Goal: Information Seeking & Learning: Learn about a topic

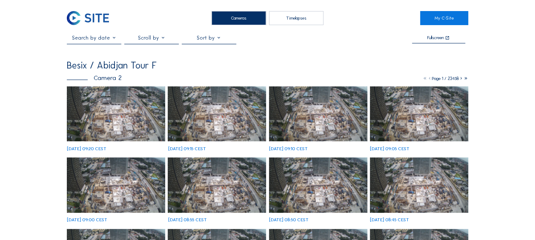
click at [114, 109] on img at bounding box center [116, 113] width 98 height 55
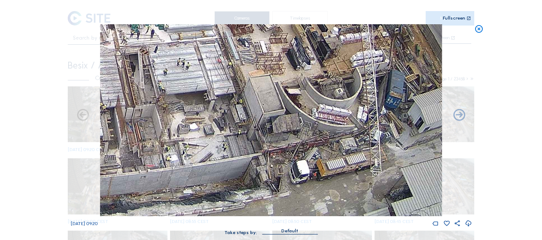
drag, startPoint x: 353, startPoint y: 192, endPoint x: 322, endPoint y: 137, distance: 62.5
click at [305, 111] on img at bounding box center [271, 120] width 342 height 192
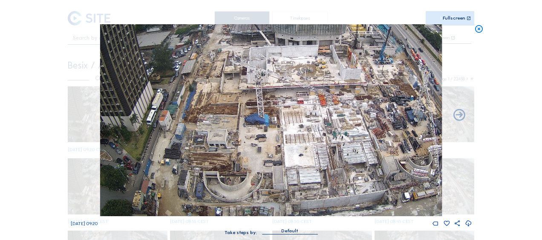
drag, startPoint x: 179, startPoint y: 144, endPoint x: 264, endPoint y: 106, distance: 92.7
click at [264, 106] on img at bounding box center [271, 120] width 342 height 192
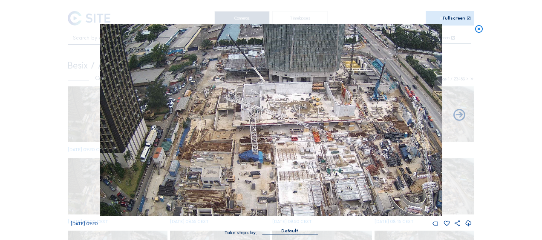
drag, startPoint x: 233, startPoint y: 88, endPoint x: 232, endPoint y: 103, distance: 15.8
click at [233, 103] on img at bounding box center [271, 120] width 342 height 192
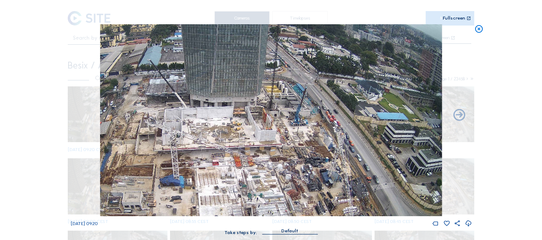
drag, startPoint x: 357, startPoint y: 114, endPoint x: 275, endPoint y: 143, distance: 87.1
click at [275, 143] on img at bounding box center [271, 120] width 342 height 192
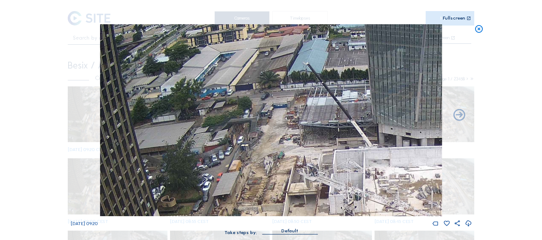
drag, startPoint x: 152, startPoint y: 110, endPoint x: 327, endPoint y: 181, distance: 188.8
click at [327, 181] on img at bounding box center [271, 120] width 342 height 192
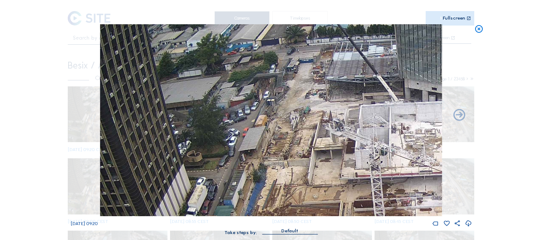
drag, startPoint x: 227, startPoint y: 77, endPoint x: 246, endPoint y: 34, distance: 46.7
click at [246, 34] on img at bounding box center [271, 120] width 342 height 192
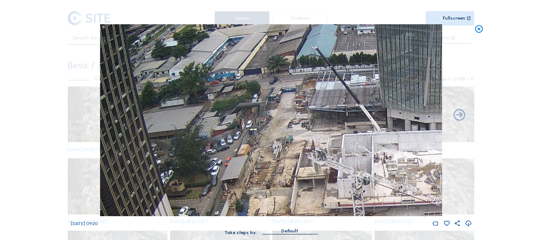
drag, startPoint x: 317, startPoint y: 66, endPoint x: 296, endPoint y: 97, distance: 37.1
click at [298, 96] on img at bounding box center [271, 120] width 342 height 192
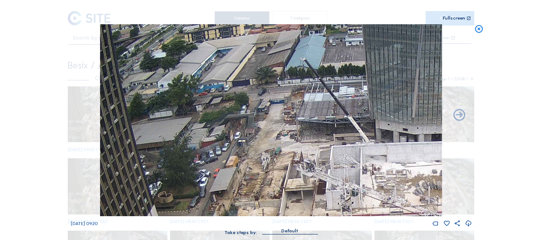
drag, startPoint x: 289, startPoint y: 94, endPoint x: 278, endPoint y: 105, distance: 15.7
click at [278, 105] on img at bounding box center [271, 120] width 342 height 192
click at [480, 33] on icon at bounding box center [478, 29] width 9 height 10
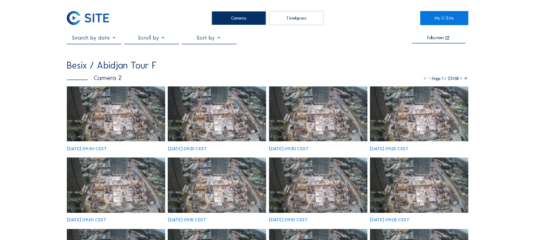
click at [91, 121] on img at bounding box center [116, 113] width 98 height 55
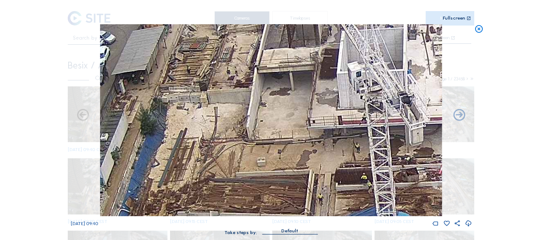
drag, startPoint x: 228, startPoint y: 86, endPoint x: 227, endPoint y: 82, distance: 4.6
click at [227, 82] on img at bounding box center [271, 120] width 342 height 192
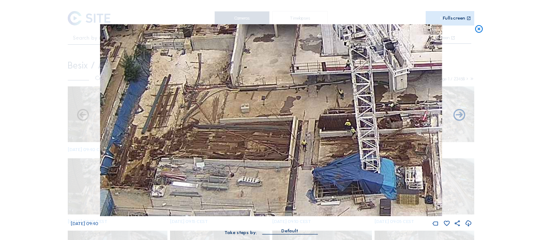
drag, startPoint x: 245, startPoint y: 110, endPoint x: 230, endPoint y: 61, distance: 50.9
click at [230, 60] on img at bounding box center [271, 120] width 342 height 192
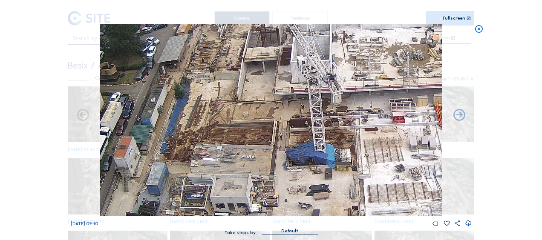
drag, startPoint x: 244, startPoint y: 95, endPoint x: 250, endPoint y: 122, distance: 28.0
click at [250, 122] on img at bounding box center [271, 120] width 342 height 192
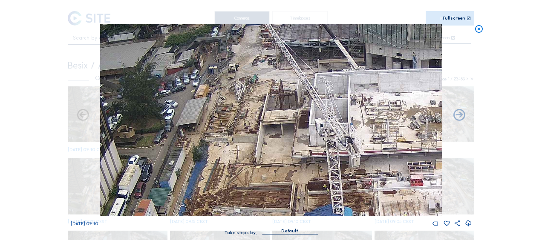
drag, startPoint x: 236, startPoint y: 81, endPoint x: 248, endPoint y: 114, distance: 34.9
click at [248, 114] on img at bounding box center [271, 120] width 342 height 192
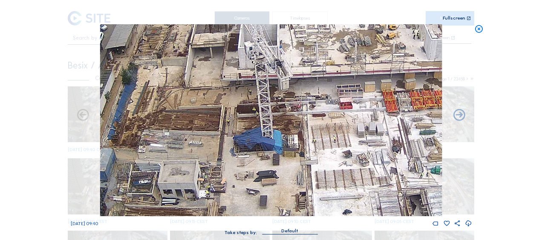
drag, startPoint x: 412, startPoint y: 164, endPoint x: 342, endPoint y: 86, distance: 104.6
click at [342, 86] on img at bounding box center [271, 120] width 342 height 192
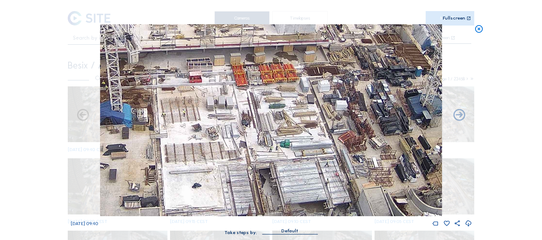
drag, startPoint x: 292, startPoint y: 151, endPoint x: 141, endPoint y: 124, distance: 153.0
click at [141, 124] on img at bounding box center [271, 120] width 342 height 192
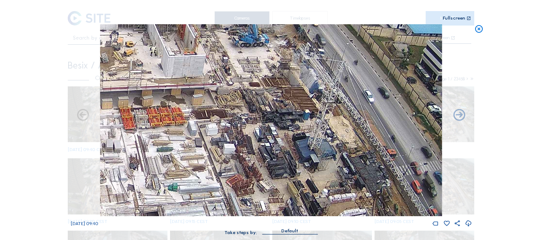
drag, startPoint x: 296, startPoint y: 135, endPoint x: 184, endPoint y: 179, distance: 119.7
click at [184, 179] on img at bounding box center [271, 120] width 342 height 192
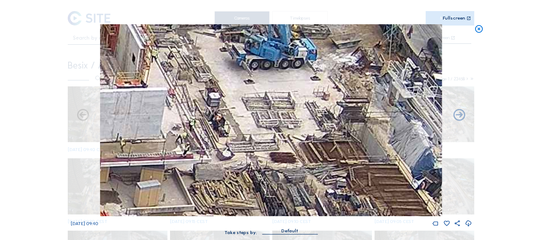
drag, startPoint x: 222, startPoint y: 92, endPoint x: 230, endPoint y: 171, distance: 79.2
click at [230, 171] on img at bounding box center [271, 120] width 342 height 192
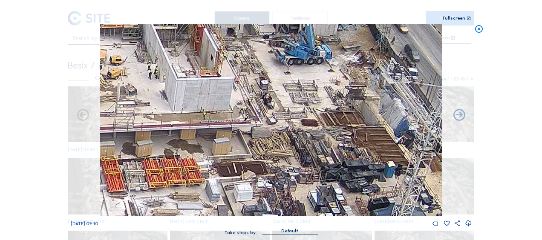
drag, startPoint x: 127, startPoint y: 119, endPoint x: 173, endPoint y: 82, distance: 59.0
click at [173, 82] on img at bounding box center [271, 120] width 342 height 192
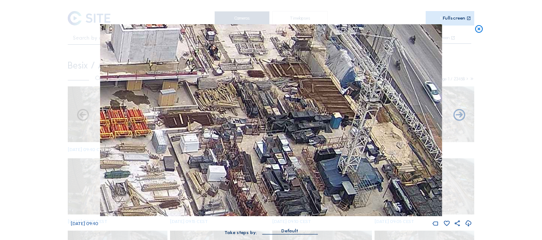
drag, startPoint x: 220, startPoint y: 147, endPoint x: 169, endPoint y: 101, distance: 68.7
click at [169, 101] on img at bounding box center [271, 120] width 342 height 192
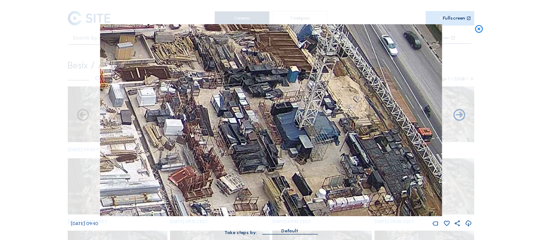
drag, startPoint x: 216, startPoint y: 168, endPoint x: 173, endPoint y: 121, distance: 63.6
click at [173, 121] on img at bounding box center [271, 120] width 342 height 192
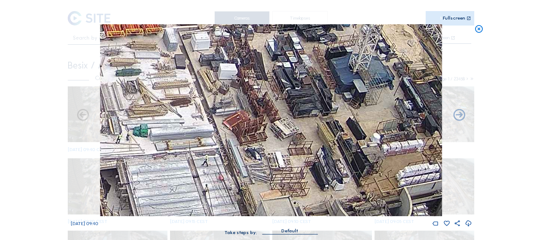
drag, startPoint x: 236, startPoint y: 183, endPoint x: 290, endPoint y: 128, distance: 77.4
click at [290, 128] on img at bounding box center [271, 120] width 342 height 192
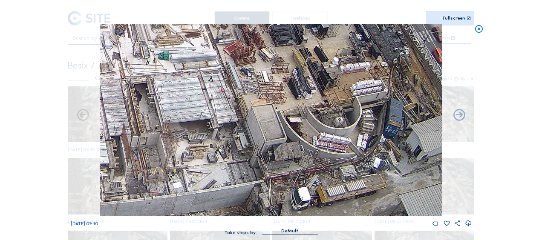
drag, startPoint x: 235, startPoint y: 154, endPoint x: 228, endPoint y: 80, distance: 74.8
click at [228, 80] on img at bounding box center [271, 120] width 342 height 192
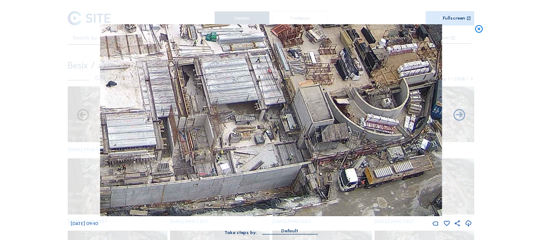
drag, startPoint x: 203, startPoint y: 152, endPoint x: 252, endPoint y: 132, distance: 52.3
click at [251, 132] on img at bounding box center [271, 120] width 342 height 192
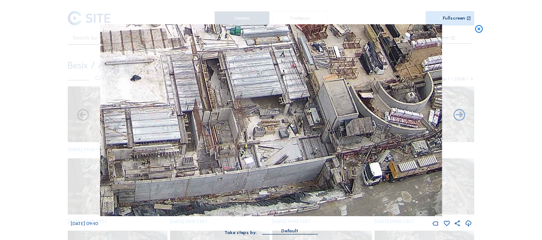
drag, startPoint x: 154, startPoint y: 146, endPoint x: 179, endPoint y: 140, distance: 25.6
click at [179, 140] on img at bounding box center [271, 120] width 342 height 192
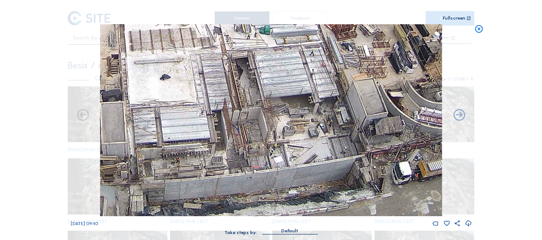
drag, startPoint x: 154, startPoint y: 127, endPoint x: 182, endPoint y: 121, distance: 28.6
click at [182, 121] on img at bounding box center [271, 120] width 342 height 192
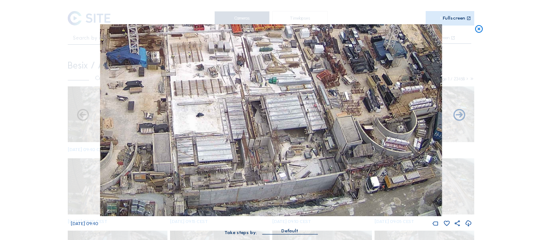
drag, startPoint x: 182, startPoint y: 139, endPoint x: 208, endPoint y: 122, distance: 31.4
click at [208, 122] on img at bounding box center [271, 120] width 342 height 192
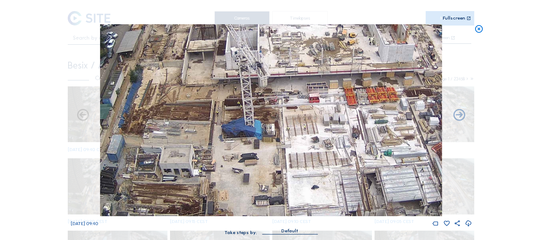
drag, startPoint x: 140, startPoint y: 72, endPoint x: 255, endPoint y: 145, distance: 135.9
click at [255, 145] on img at bounding box center [271, 120] width 342 height 192
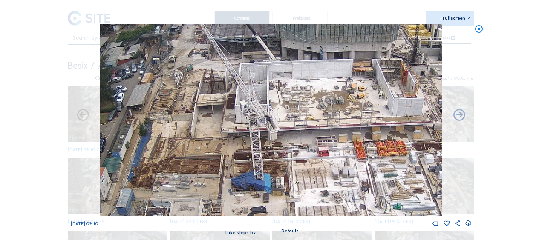
drag, startPoint x: 227, startPoint y: 119, endPoint x: 237, endPoint y: 174, distance: 55.9
click at [237, 174] on img at bounding box center [271, 120] width 342 height 192
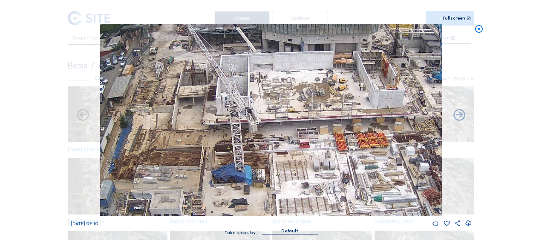
drag, startPoint x: 218, startPoint y: 128, endPoint x: 192, endPoint y: 118, distance: 27.6
click at [192, 118] on img at bounding box center [271, 120] width 342 height 192
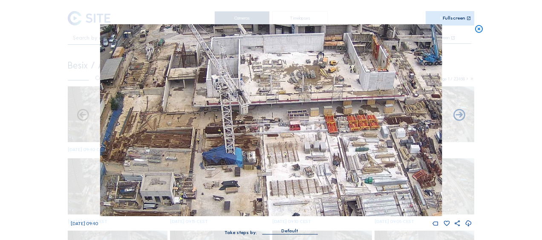
drag, startPoint x: 295, startPoint y: 152, endPoint x: 291, endPoint y: 135, distance: 18.3
click at [291, 135] on img at bounding box center [271, 120] width 342 height 192
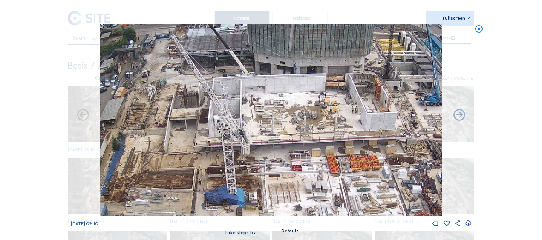
drag, startPoint x: 263, startPoint y: 73, endPoint x: 266, endPoint y: 117, distance: 43.9
click at [266, 117] on img at bounding box center [271, 120] width 342 height 192
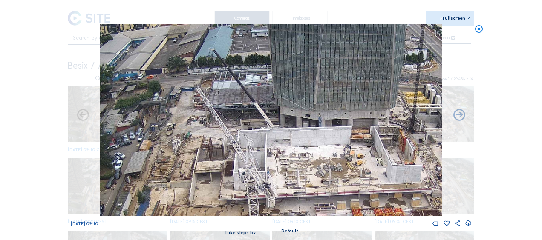
drag, startPoint x: 246, startPoint y: 86, endPoint x: 272, endPoint y: 139, distance: 58.8
click at [272, 139] on img at bounding box center [271, 120] width 342 height 192
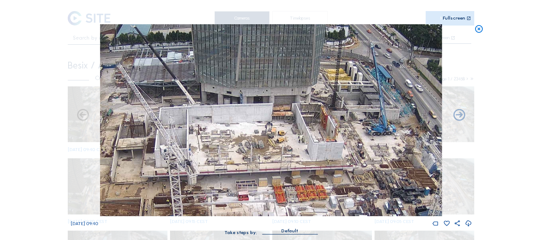
drag, startPoint x: 335, startPoint y: 156, endPoint x: 256, endPoint y: 131, distance: 83.6
click at [256, 131] on img at bounding box center [271, 120] width 342 height 192
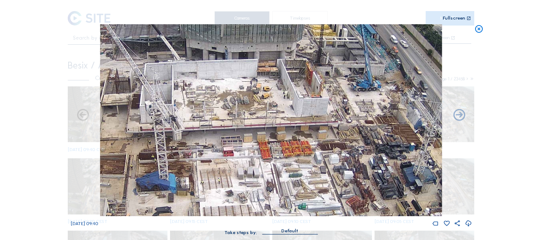
drag, startPoint x: 278, startPoint y: 157, endPoint x: 268, endPoint y: 116, distance: 41.5
click at [268, 116] on img at bounding box center [271, 120] width 342 height 192
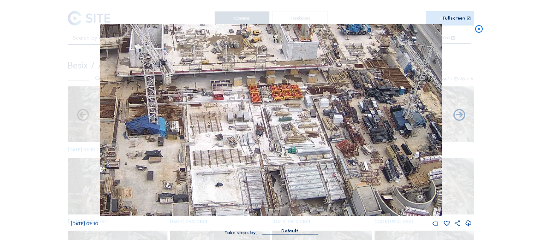
drag, startPoint x: 261, startPoint y: 146, endPoint x: 251, endPoint y: 90, distance: 57.1
click at [251, 90] on img at bounding box center [271, 120] width 342 height 192
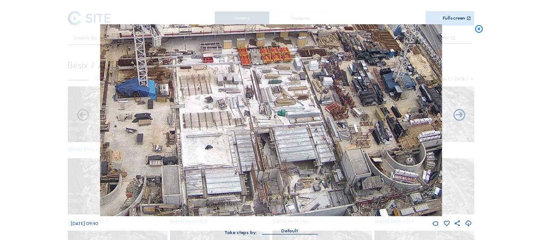
drag, startPoint x: 244, startPoint y: 139, endPoint x: 231, endPoint y: 89, distance: 51.1
click at [231, 89] on img at bounding box center [271, 120] width 342 height 192
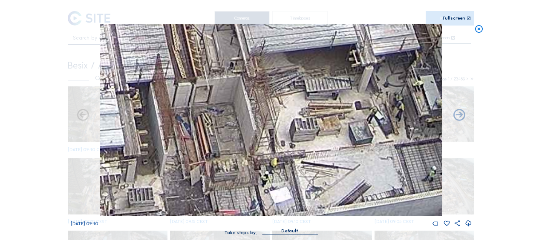
drag, startPoint x: 293, startPoint y: 181, endPoint x: 271, endPoint y: 152, distance: 36.5
click at [271, 152] on img at bounding box center [271, 120] width 342 height 192
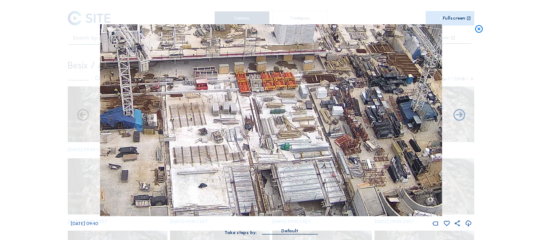
drag, startPoint x: 258, startPoint y: 89, endPoint x: 273, endPoint y: 181, distance: 93.1
click at [273, 181] on img at bounding box center [271, 120] width 342 height 192
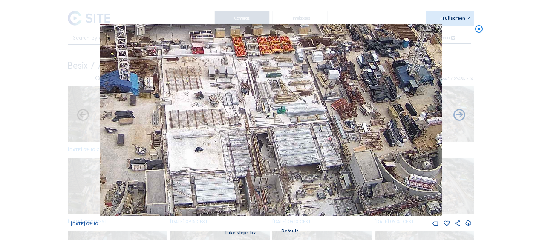
drag, startPoint x: 266, startPoint y: 191, endPoint x: 259, endPoint y: 137, distance: 54.1
click at [258, 140] on img at bounding box center [271, 120] width 342 height 192
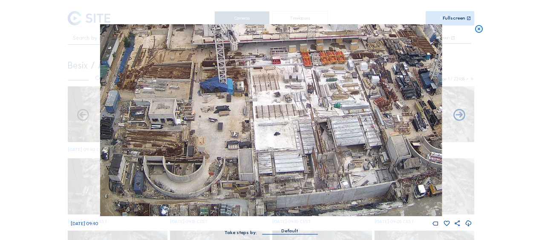
drag, startPoint x: 239, startPoint y: 162, endPoint x: 288, endPoint y: 150, distance: 50.7
click at [288, 150] on img at bounding box center [271, 120] width 342 height 192
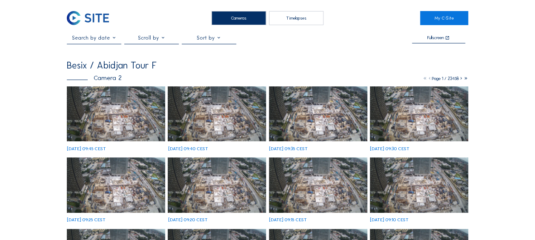
click at [98, 119] on img at bounding box center [116, 113] width 98 height 55
